Goal: Task Accomplishment & Management: Manage account settings

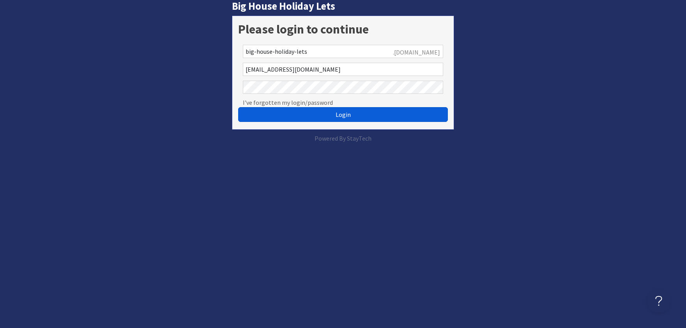
click at [341, 114] on span "Login" at bounding box center [342, 115] width 15 height 8
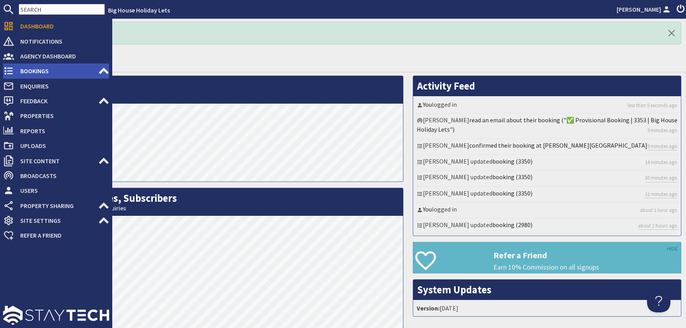
click at [26, 71] on span "Bookings" at bounding box center [56, 71] width 84 height 12
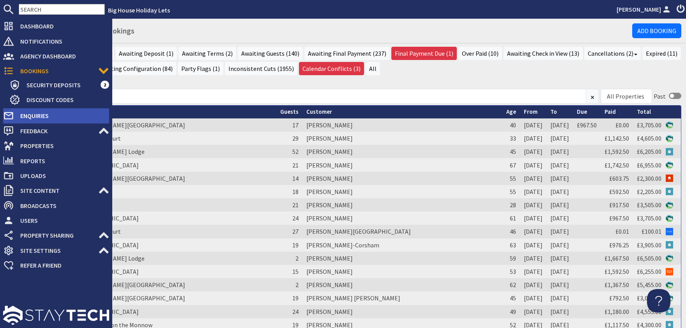
click at [28, 115] on span "Enquiries" at bounding box center [61, 115] width 95 height 12
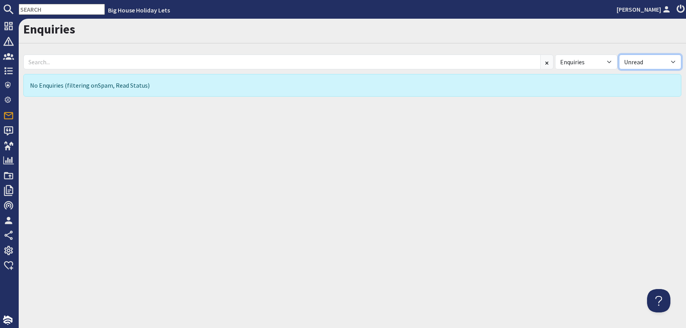
click at [619, 55] on select "All Read Unread" at bounding box center [650, 62] width 62 height 15
select select
click option "All" at bounding box center [0, 0] width 0 height 0
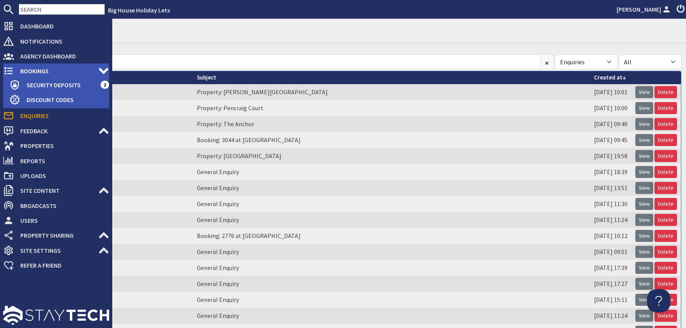
click at [30, 72] on span "Bookings" at bounding box center [56, 71] width 84 height 12
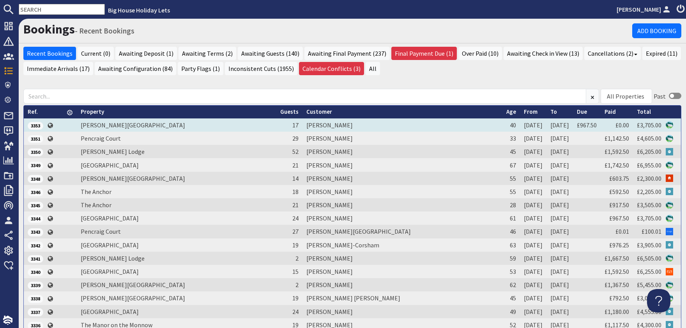
click at [331, 125] on td "Anthony Dillon" at bounding box center [402, 124] width 200 height 13
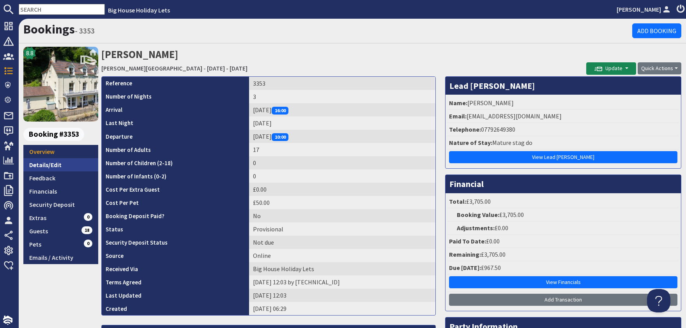
click at [45, 165] on link "Details/Edit" at bounding box center [60, 164] width 75 height 13
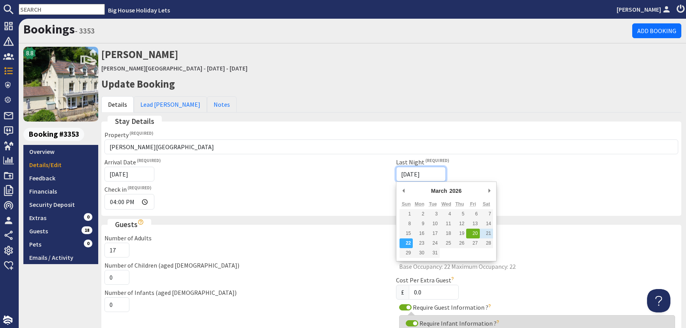
click at [407, 173] on input "22/03/2026" at bounding box center [421, 174] width 50 height 15
type input "21/03/2026"
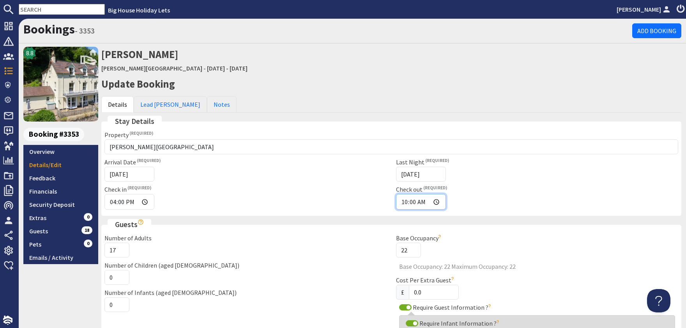
click at [409, 201] on input "10:00" at bounding box center [421, 202] width 50 height 16
click at [414, 202] on input "10:00" at bounding box center [421, 202] width 50 height 16
click at [409, 199] on input "10:00" at bounding box center [421, 202] width 50 height 16
type input "16:00"
click at [489, 192] on div "Check out 16:00" at bounding box center [536, 197] width 291 height 25
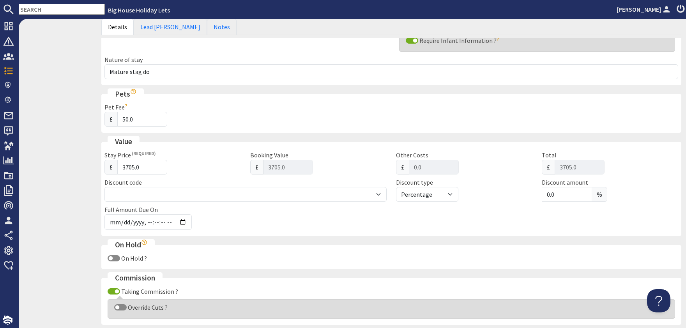
scroll to position [480, 0]
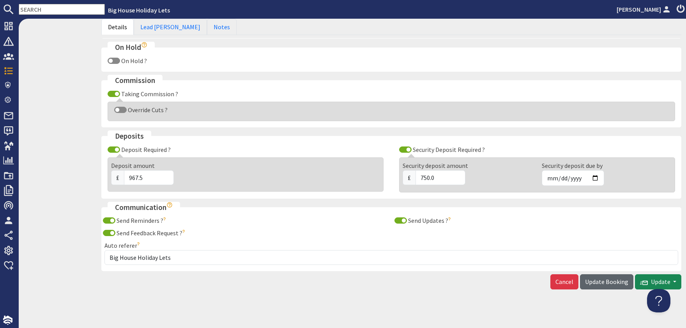
click at [600, 278] on span "Update Booking" at bounding box center [606, 282] width 43 height 8
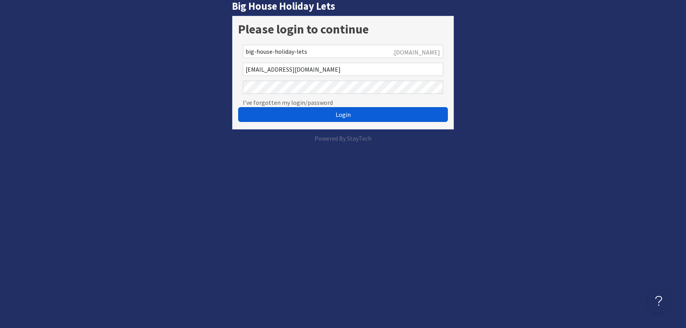
click at [349, 113] on span "Login" at bounding box center [342, 115] width 15 height 8
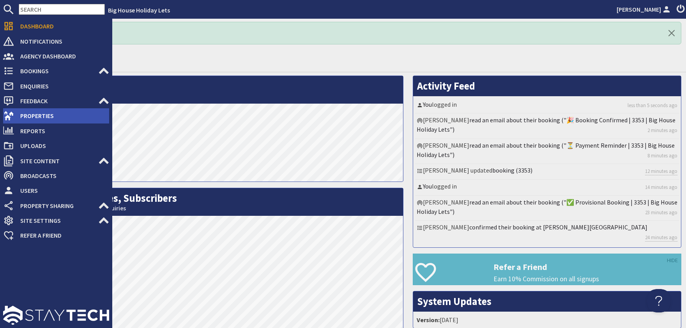
click at [39, 115] on span "Properties" at bounding box center [61, 115] width 95 height 12
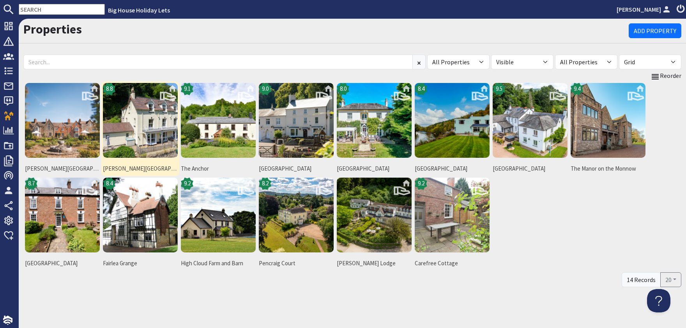
click at [147, 128] on img at bounding box center [140, 120] width 75 height 75
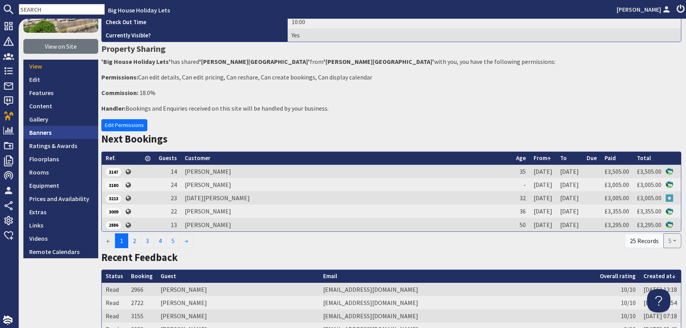
scroll to position [141, 0]
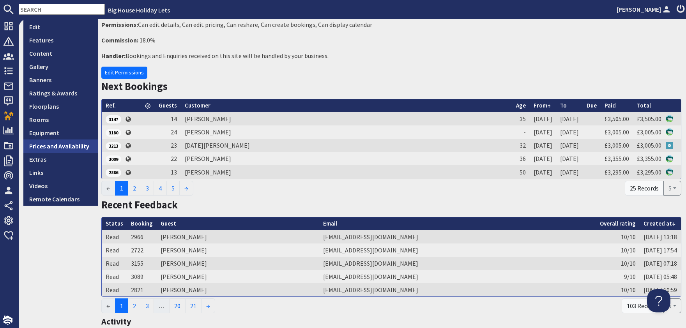
click at [64, 147] on link "Prices and Availability" at bounding box center [60, 145] width 75 height 13
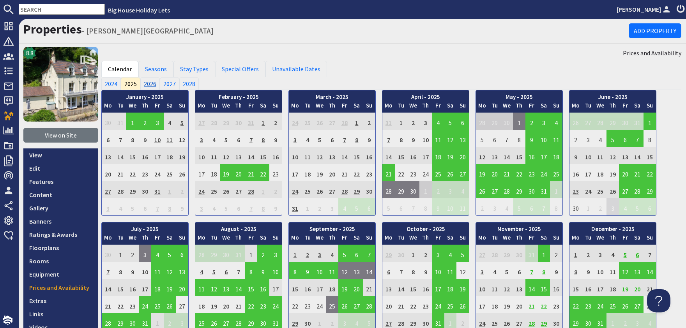
click at [153, 84] on link "2026" at bounding box center [149, 83] width 19 height 12
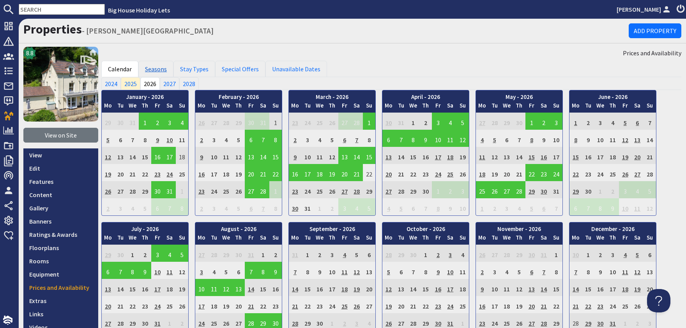
click at [160, 67] on link "Seasons" at bounding box center [155, 69] width 35 height 16
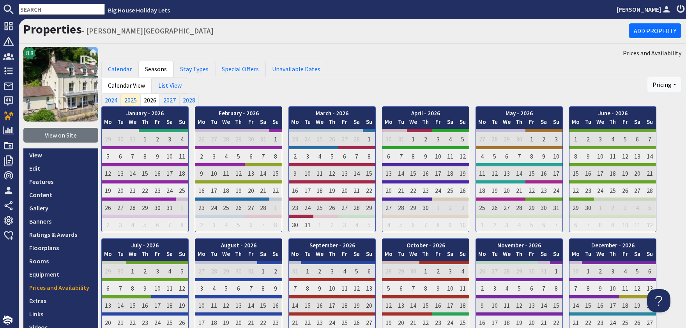
click at [152, 99] on link "2026" at bounding box center [149, 99] width 19 height 12
click at [168, 85] on link "List View" at bounding box center [170, 85] width 37 height 16
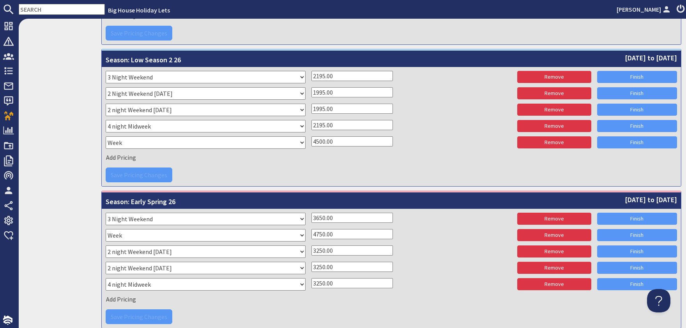
scroll to position [566, 0]
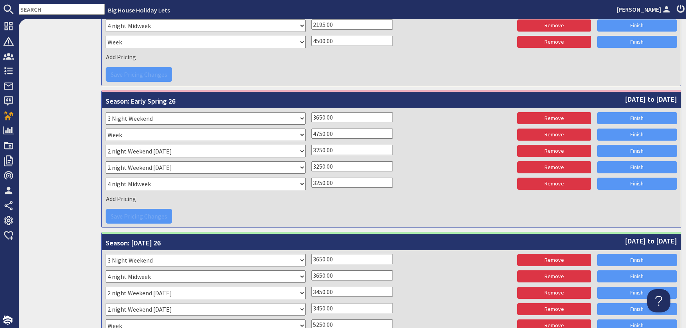
click at [319, 146] on input "3250.00" at bounding box center [351, 150] width 81 height 10
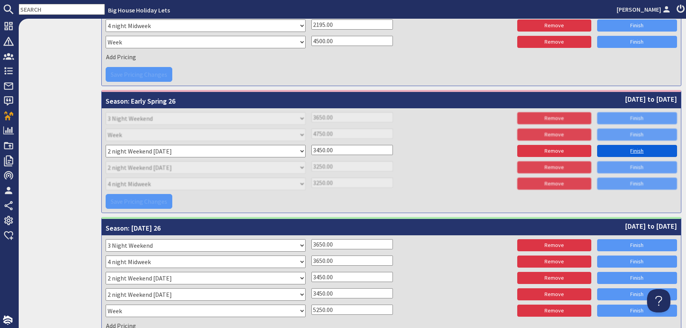
type input "3450.00"
click at [638, 148] on link "Finish" at bounding box center [637, 151] width 80 height 12
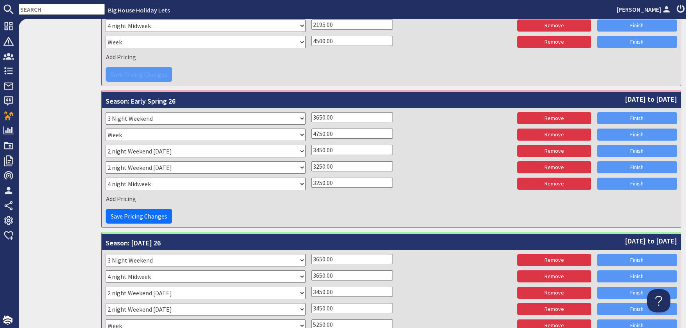
click at [318, 162] on input "3250.00" at bounding box center [351, 166] width 81 height 10
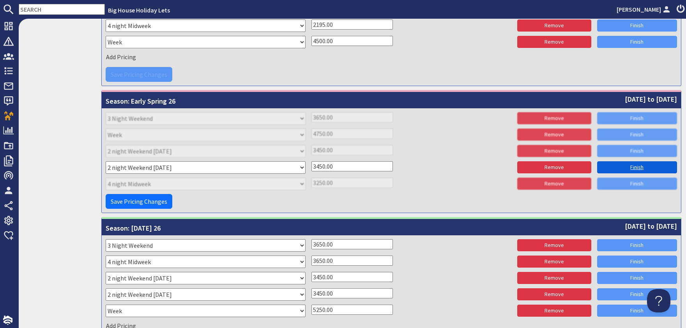
type input "3450.00"
click at [638, 166] on link "Finish" at bounding box center [637, 167] width 80 height 12
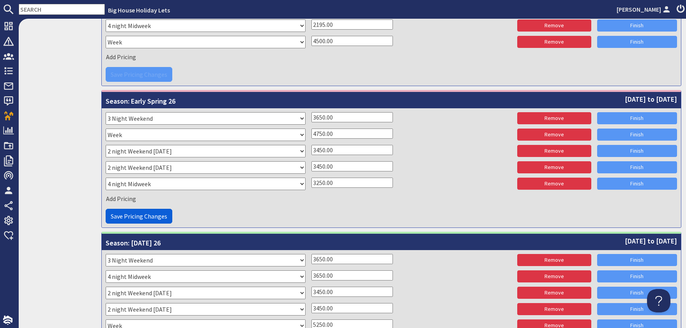
click at [131, 217] on span "Save Pricing Changes" at bounding box center [139, 216] width 56 height 8
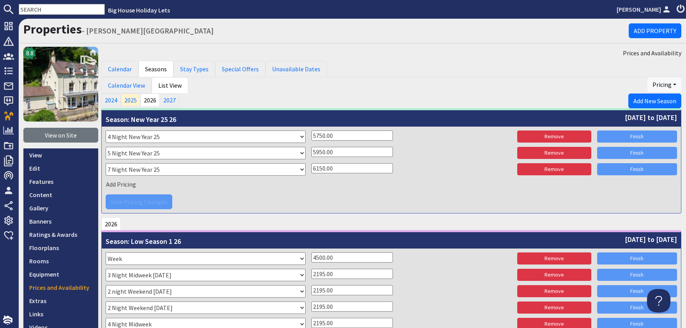
click at [440, 63] on ul "Calendar Seasons Stay Types Special Offers Unavailable Dates" at bounding box center [391, 69] width 580 height 16
